Goal: Task Accomplishment & Management: Manage account settings

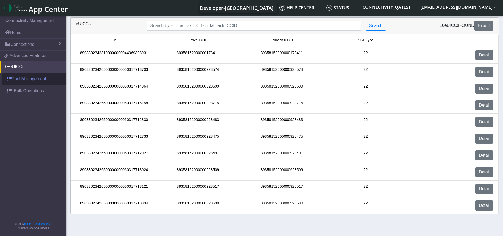
click at [29, 75] on link "Pool Management" at bounding box center [34, 79] width 64 height 12
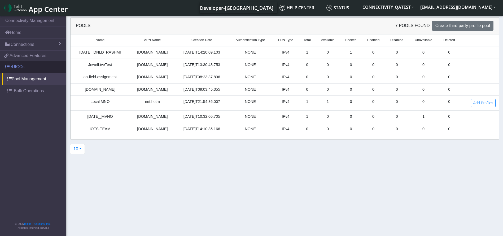
click at [36, 68] on link "eUICCs" at bounding box center [33, 67] width 66 height 12
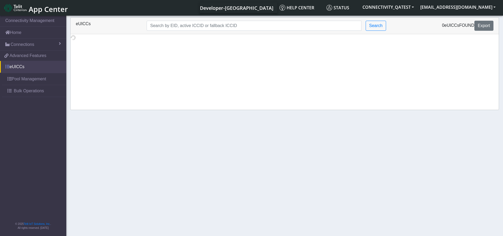
click at [0, 68] on link "eUICCs" at bounding box center [33, 67] width 66 height 12
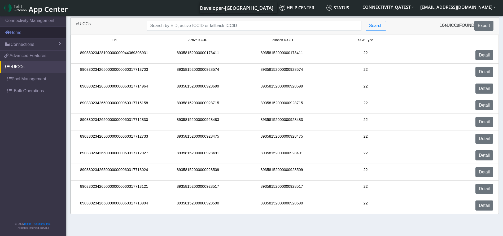
click at [33, 37] on link "Home" at bounding box center [33, 33] width 66 height 12
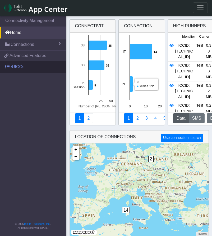
click at [21, 69] on link "eUICCs" at bounding box center [33, 67] width 66 height 12
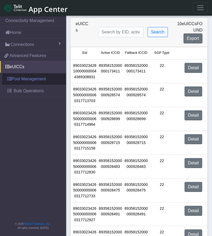
click at [33, 81] on link "Pool Management" at bounding box center [34, 79] width 64 height 12
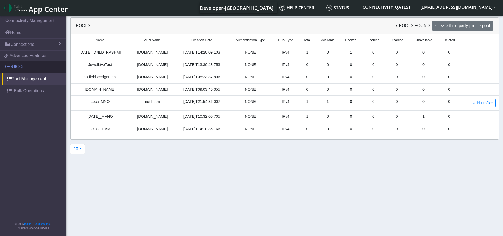
click at [28, 66] on link "eUICCs" at bounding box center [33, 67] width 66 height 12
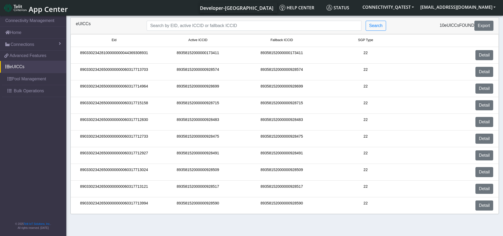
click at [367, 41] on span "SGP Type" at bounding box center [365, 40] width 15 height 5
click at [285, 39] on span "Fallback ICCID" at bounding box center [281, 40] width 23 height 5
click at [306, 24] on input "Search..." at bounding box center [253, 26] width 215 height 10
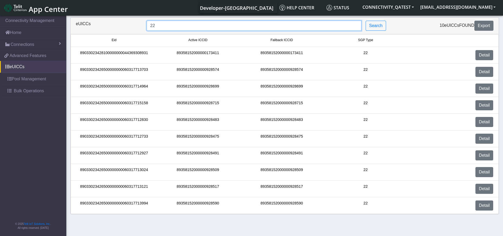
type input "22"
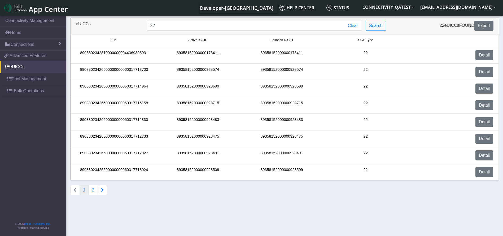
drag, startPoint x: 110, startPoint y: 40, endPoint x: 124, endPoint y: 38, distance: 13.9
click at [124, 38] on small "Eid" at bounding box center [114, 40] width 82 height 5
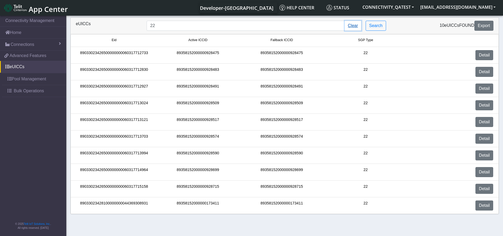
click at [357, 26] on button "Clear" at bounding box center [352, 26] width 17 height 10
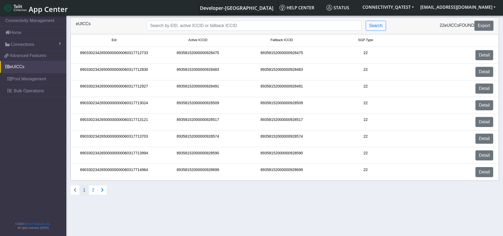
click at [102, 188] on icon "Connections list navigation" at bounding box center [102, 190] width 3 height 4
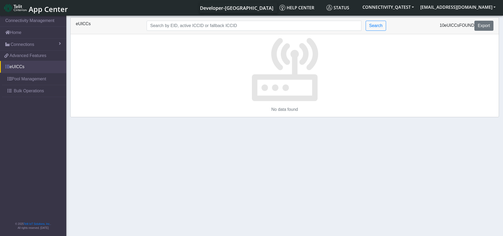
click at [31, 70] on link "eUICCs" at bounding box center [33, 67] width 66 height 12
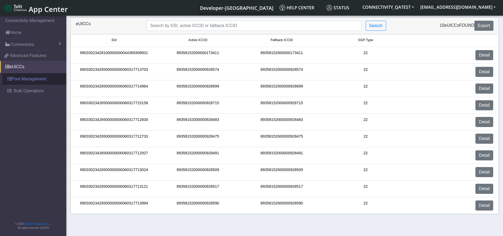
click at [44, 80] on link "Pool Management" at bounding box center [34, 79] width 64 height 12
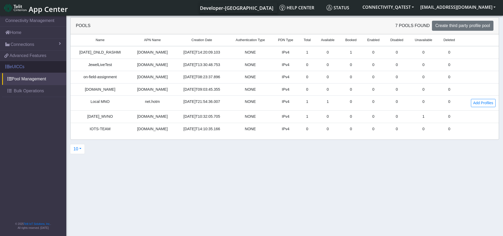
click at [29, 66] on link "eUICCs" at bounding box center [33, 67] width 66 height 12
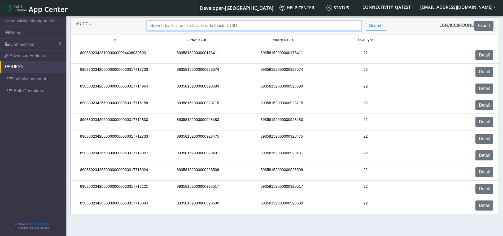
click at [316, 24] on input "Search..." at bounding box center [253, 26] width 215 height 10
type input "22"
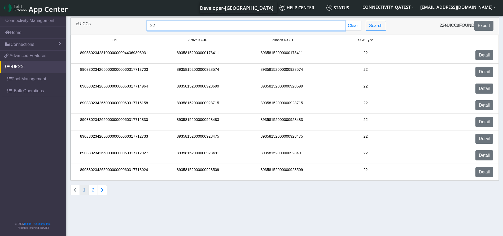
drag, startPoint x: 162, startPoint y: 25, endPoint x: 145, endPoint y: 23, distance: 17.1
click at [145, 23] on div "22 Clear Search" at bounding box center [267, 26] width 248 height 10
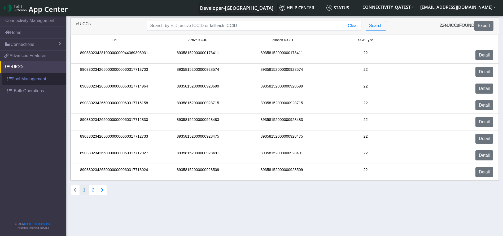
click at [35, 80] on link "Pool Management" at bounding box center [34, 79] width 64 height 12
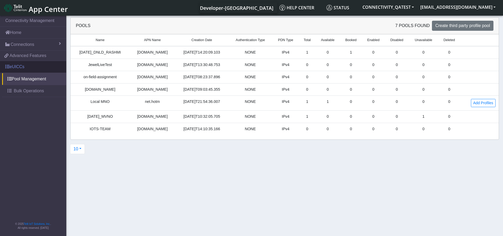
click at [27, 65] on link "eUICCs" at bounding box center [33, 67] width 66 height 12
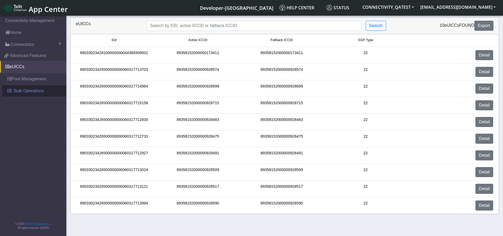
click at [26, 88] on span "Bulk Operations" at bounding box center [29, 91] width 30 height 6
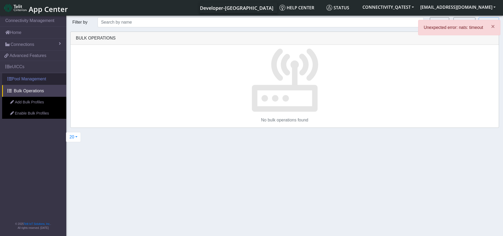
click at [36, 77] on link "Pool Management" at bounding box center [34, 79] width 64 height 12
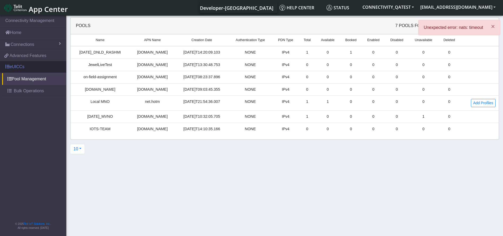
click at [37, 66] on link "eUICCs" at bounding box center [33, 67] width 66 height 12
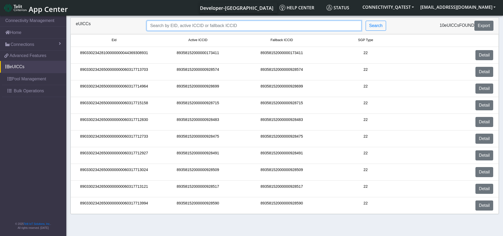
click at [189, 29] on input "Search..." at bounding box center [253, 26] width 215 height 10
type input "3"
type input "22"
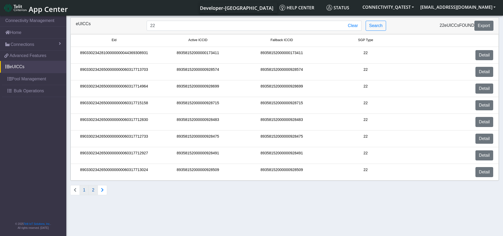
click at [93, 188] on button "2" at bounding box center [92, 190] width 9 height 10
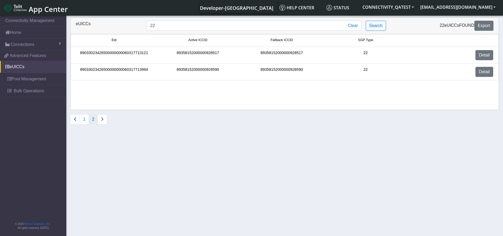
click at [105, 118] on li "Connections list navigation" at bounding box center [102, 119] width 9 height 10
click at [77, 120] on button "Connections list navigation" at bounding box center [75, 119] width 10 height 10
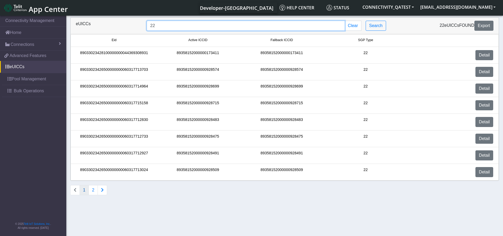
click at [120, 27] on div "eUICCs 22 Clear Search 22 eUICCs found Export" at bounding box center [284, 26] width 425 height 10
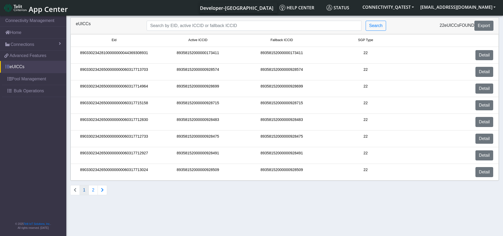
click at [30, 70] on link "eUICCs" at bounding box center [33, 67] width 66 height 12
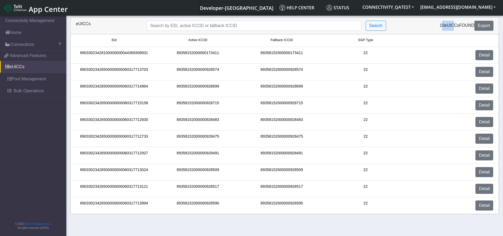
drag, startPoint x: 437, startPoint y: 24, endPoint x: 450, endPoint y: 26, distance: 14.1
click at [450, 26] on div "10 eUICCs found Export" at bounding box center [444, 26] width 106 height 10
click at [277, 51] on div "89358152000000173411" at bounding box center [281, 55] width 84 height 10
copy div "89358152000000173411"
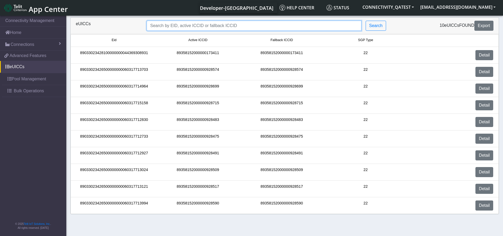
click at [223, 24] on input "Search..." at bounding box center [253, 26] width 215 height 10
paste input "89358152000000173411"
type input "89358152000000173411"
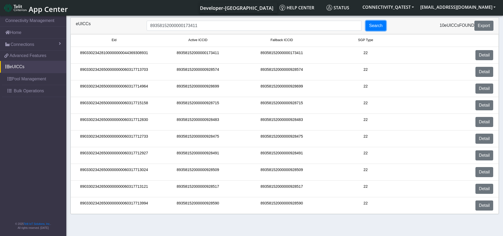
click at [377, 26] on button "Search" at bounding box center [375, 26] width 20 height 10
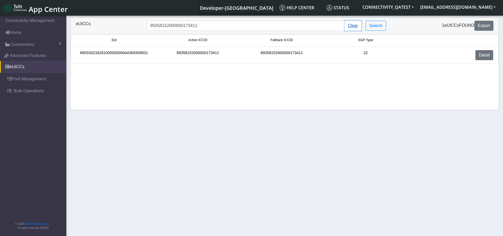
click at [356, 25] on button "Clear" at bounding box center [352, 26] width 17 height 10
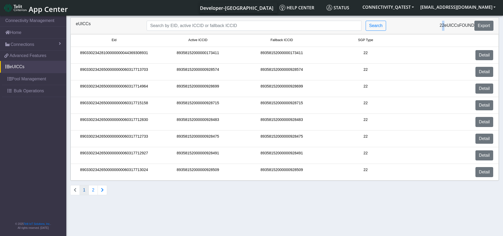
drag, startPoint x: 442, startPoint y: 25, endPoint x: 437, endPoint y: 25, distance: 4.5
click at [437, 25] on div "22 eUICCs found Export" at bounding box center [444, 26] width 106 height 10
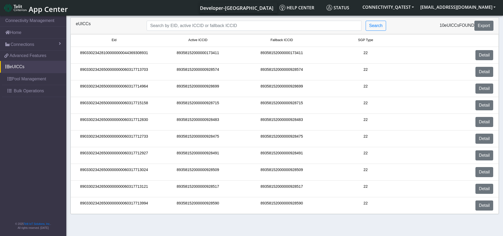
click at [211, 139] on div "89358152000000928475" at bounding box center [198, 139] width 84 height 10
copy div "89358152000000928475"
click at [195, 22] on input "Search..." at bounding box center [253, 26] width 215 height 10
paste input "89358152000000928475"
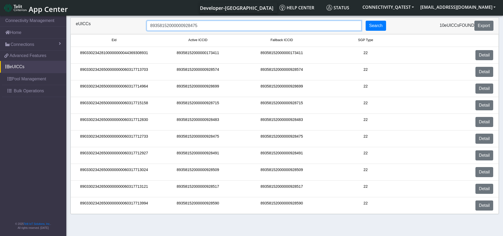
type input "89358152000000928475"
click at [378, 25] on button "Search" at bounding box center [375, 26] width 20 height 10
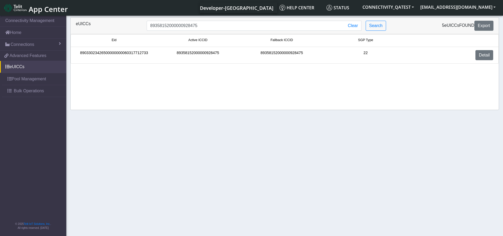
drag, startPoint x: 443, startPoint y: 26, endPoint x: 455, endPoint y: 23, distance: 12.3
click at [455, 23] on div "5 eUICCs found Export" at bounding box center [444, 26] width 106 height 10
click at [351, 27] on button "Clear" at bounding box center [352, 26] width 17 height 10
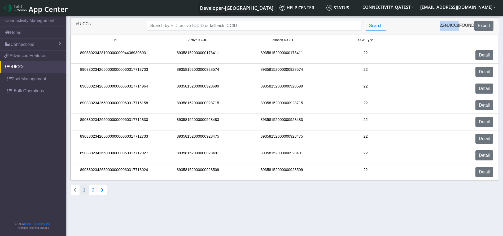
click at [99, 192] on button "Connections list navigation" at bounding box center [102, 190] width 10 height 10
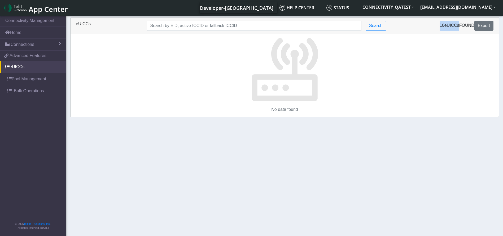
click at [453, 27] on span "eUICCs" at bounding box center [451, 25] width 15 height 5
click at [372, 28] on button "Search" at bounding box center [375, 26] width 20 height 10
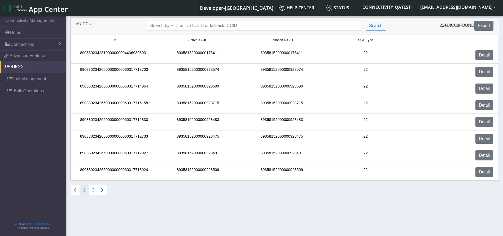
click at [285, 163] on li "89033023426500000000060317712927 89358152000000928491 89358152000000928491 22 D…" at bounding box center [284, 155] width 428 height 17
click at [286, 169] on div "89358152000000928509" at bounding box center [281, 172] width 84 height 10
copy div "89358152000000928509"
click at [199, 17] on div "eUICCs Search 22 eUICCs found Export" at bounding box center [284, 25] width 428 height 17
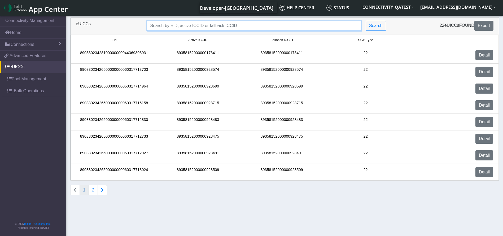
click at [196, 22] on input "Search..." at bounding box center [253, 26] width 215 height 10
paste input "89358152000000928509"
type input "89358152000000928509"
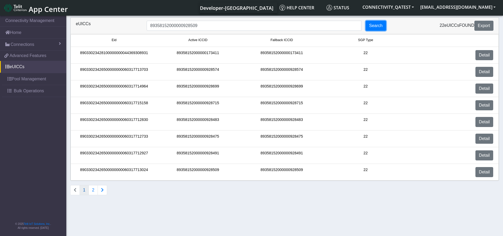
click at [371, 23] on button "Search" at bounding box center [375, 26] width 20 height 10
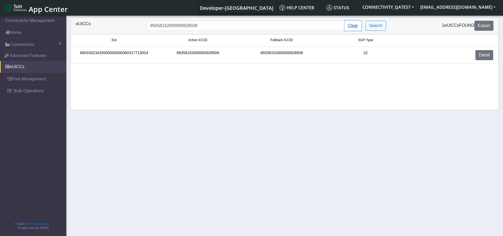
click at [354, 21] on button "Clear" at bounding box center [352, 26] width 17 height 10
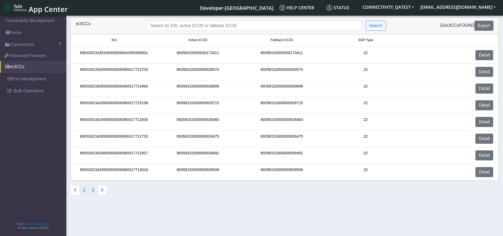
click at [92, 192] on button "2" at bounding box center [92, 190] width 9 height 10
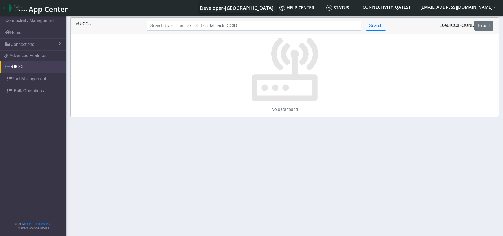
click at [24, 67] on link "eUICCs" at bounding box center [33, 67] width 66 height 12
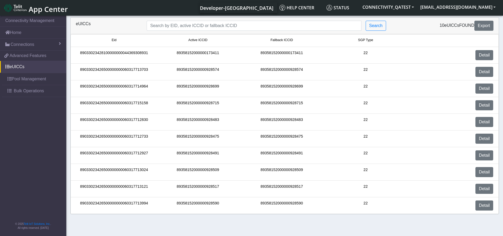
click at [23, 9] on img at bounding box center [15, 8] width 22 height 8
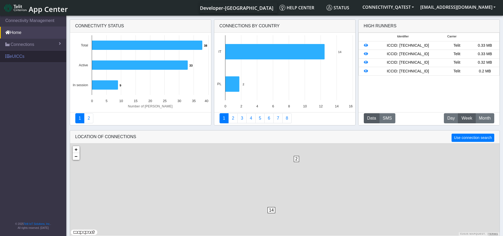
click at [24, 54] on link "eUICCs" at bounding box center [33, 57] width 66 height 12
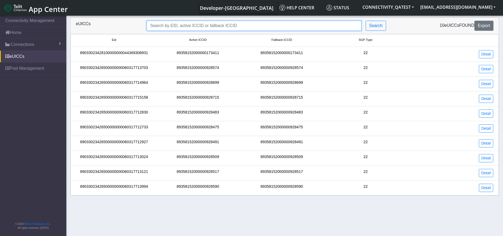
click at [312, 26] on input "Search..." at bounding box center [253, 26] width 215 height 10
type input "22"
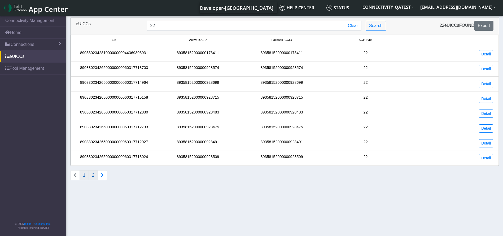
click at [94, 174] on button "2" at bounding box center [92, 175] width 9 height 10
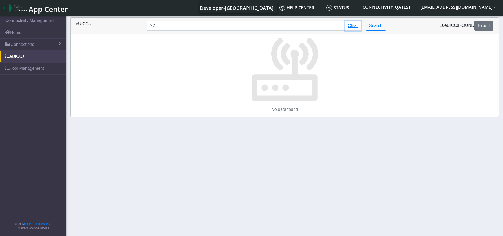
click at [350, 27] on button "Clear" at bounding box center [352, 26] width 17 height 10
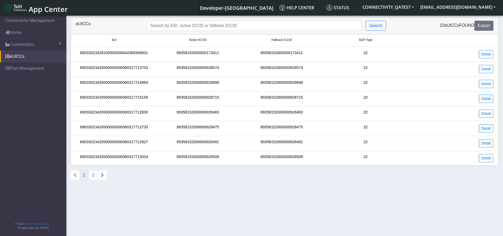
click at [22, 6] on img at bounding box center [15, 8] width 22 height 8
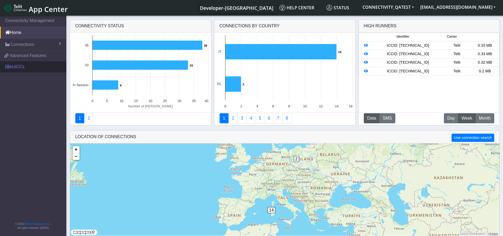
click at [24, 70] on link "eUICCs" at bounding box center [33, 67] width 66 height 12
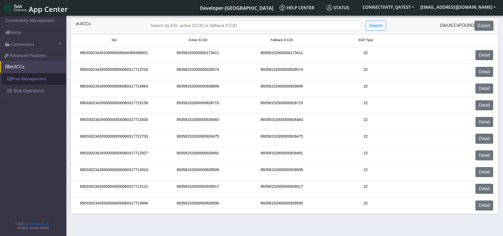
click at [29, 83] on link "Pool Management" at bounding box center [34, 79] width 64 height 12
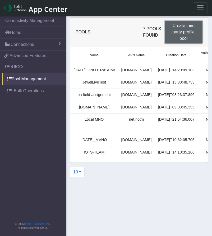
click at [187, 36] on span "Create third party profile pool" at bounding box center [184, 31] width 22 height 17
select select "IPv4"
select select "NONE"
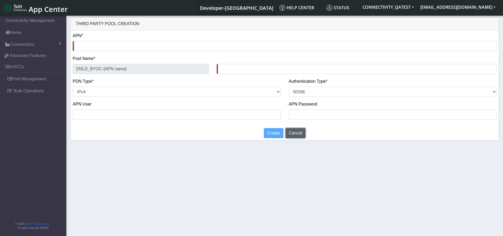
click at [300, 133] on button "Cancel" at bounding box center [295, 133] width 20 height 10
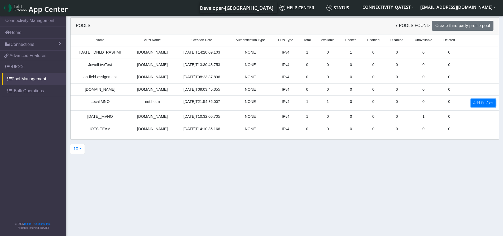
click at [483, 103] on link "Add Profiles" at bounding box center [482, 103] width 25 height 8
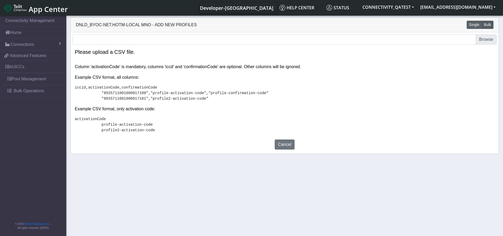
click at [476, 25] on button "Single" at bounding box center [473, 25] width 15 height 8
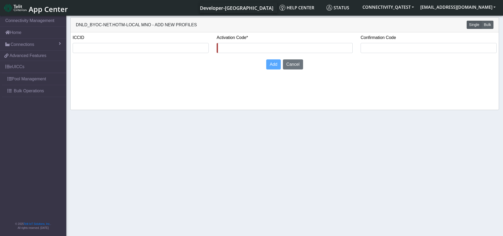
click at [488, 26] on button "Bulk" at bounding box center [487, 25] width 12 height 8
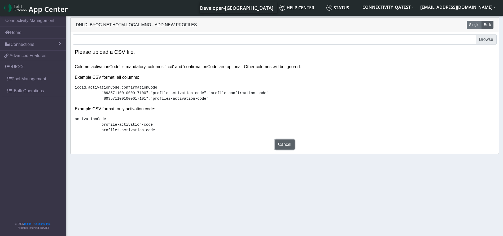
click at [282, 149] on button "Cancel" at bounding box center [284, 144] width 20 height 10
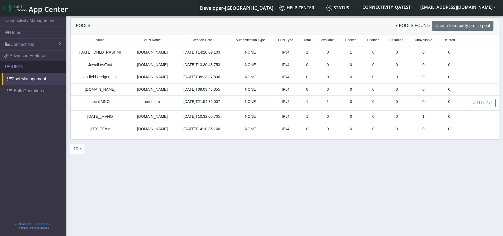
click at [42, 72] on link "eUICCs" at bounding box center [33, 67] width 66 height 12
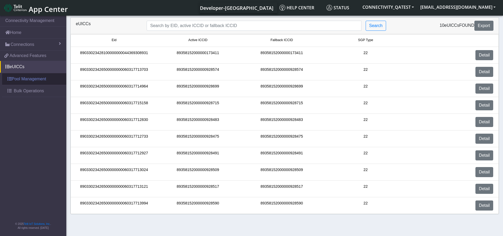
click at [39, 82] on link "Pool Management" at bounding box center [34, 79] width 64 height 12
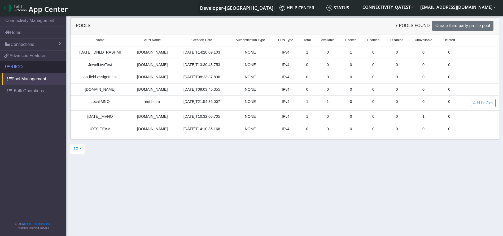
click at [23, 66] on link "eUICCs" at bounding box center [33, 67] width 66 height 12
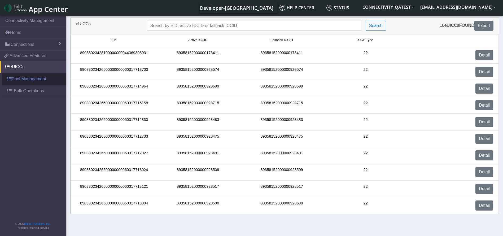
click at [32, 79] on link "Pool Management" at bounding box center [34, 79] width 64 height 12
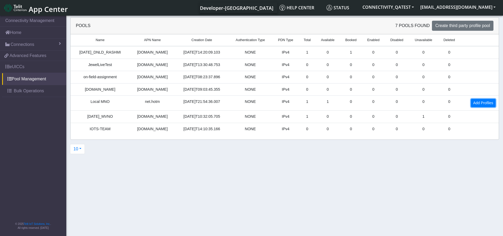
click at [473, 104] on link "Add Profiles" at bounding box center [482, 103] width 25 height 8
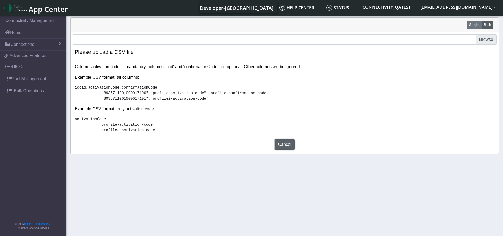
click at [277, 149] on button "Cancel" at bounding box center [284, 144] width 20 height 10
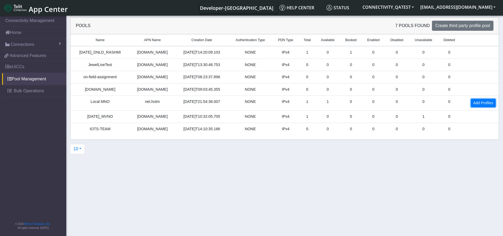
click at [480, 103] on link "Add Profiles" at bounding box center [482, 103] width 25 height 8
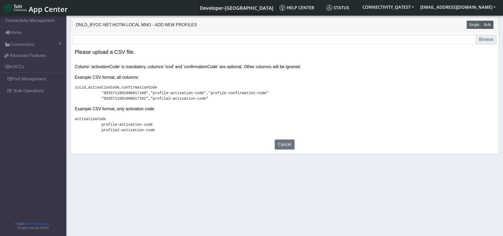
click at [470, 25] on button "Single" at bounding box center [473, 25] width 15 height 8
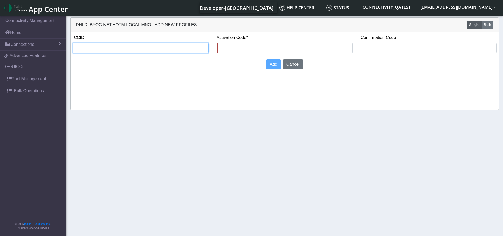
click at [160, 44] on input "text" at bounding box center [141, 48] width 136 height 10
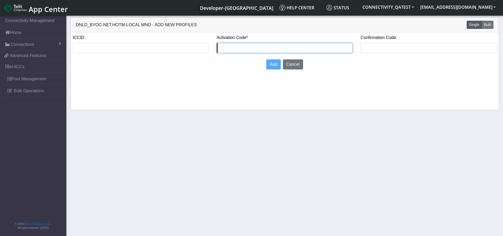
click at [224, 51] on input "text" at bounding box center [284, 48] width 136 height 10
click at [294, 63] on button "Cancel" at bounding box center [293, 64] width 20 height 10
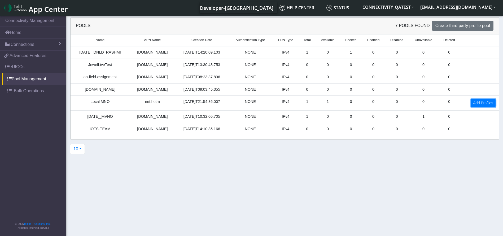
click at [483, 103] on link "Add Profiles" at bounding box center [482, 103] width 25 height 8
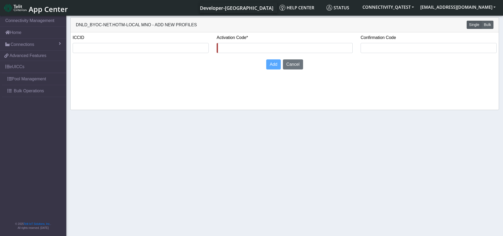
click at [488, 26] on button "Bulk" at bounding box center [487, 25] width 12 height 8
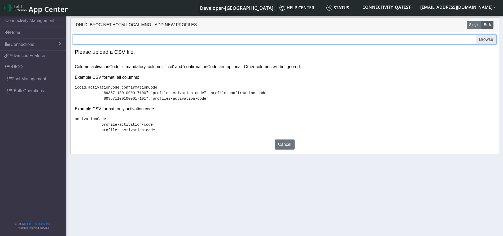
click at [246, 38] on input "file" at bounding box center [285, 39] width 424 height 10
click at [272, 41] on input "file" at bounding box center [285, 39] width 424 height 10
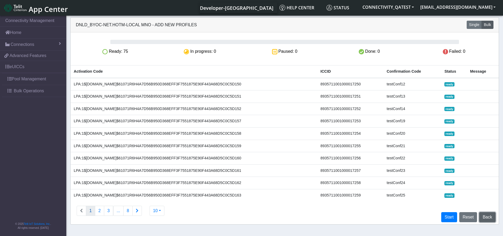
click at [487, 216] on button "Back" at bounding box center [487, 217] width 16 height 10
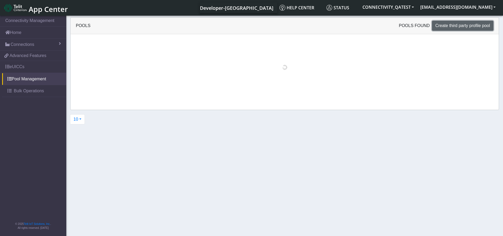
click at [465, 26] on span "Create third party profile pool" at bounding box center [462, 25] width 55 height 5
select select "IPv4"
select select "NONE"
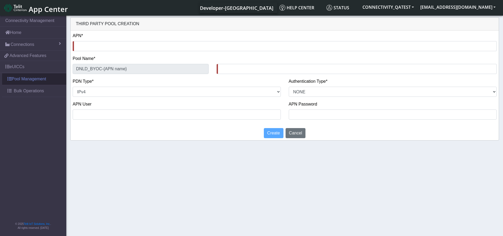
click at [45, 74] on link "Pool Management" at bounding box center [34, 79] width 64 height 12
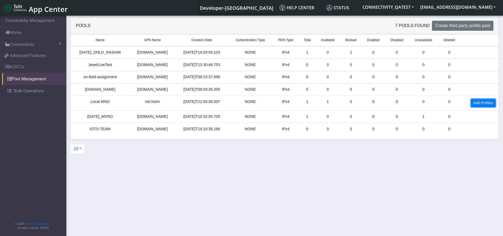
click at [490, 103] on link "Add Profiles" at bounding box center [482, 103] width 25 height 8
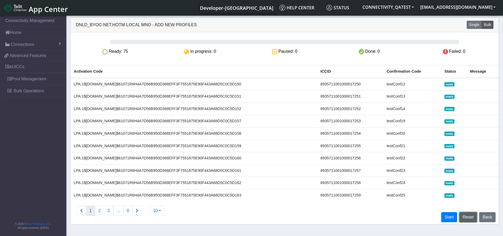
click at [466, 214] on button "Reset" at bounding box center [468, 217] width 18 height 10
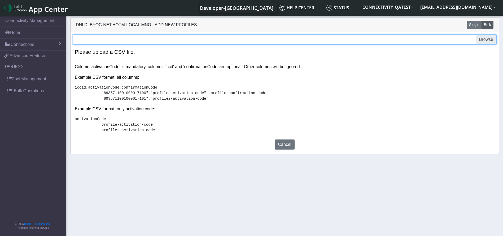
click at [320, 36] on input "file" at bounding box center [285, 39] width 424 height 10
